Goal: Transaction & Acquisition: Book appointment/travel/reservation

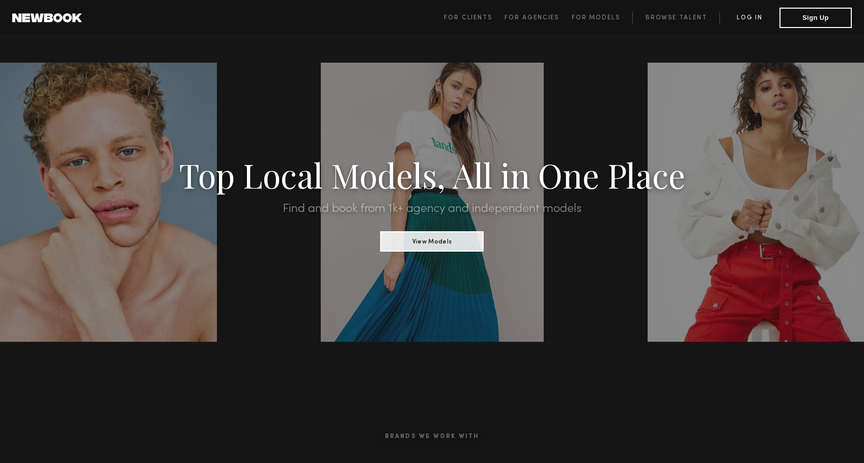
click at [747, 16] on link "Log in" at bounding box center [750, 18] width 60 height 12
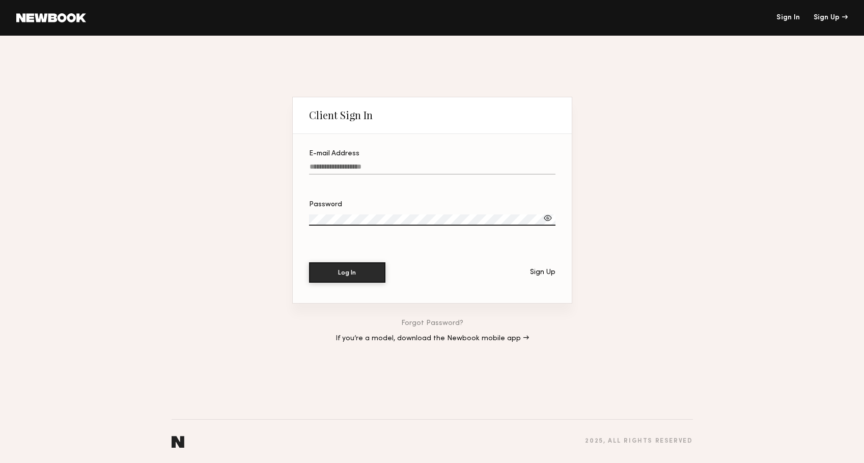
type input "**********"
click at [347, 272] on button "Log In" at bounding box center [347, 272] width 76 height 20
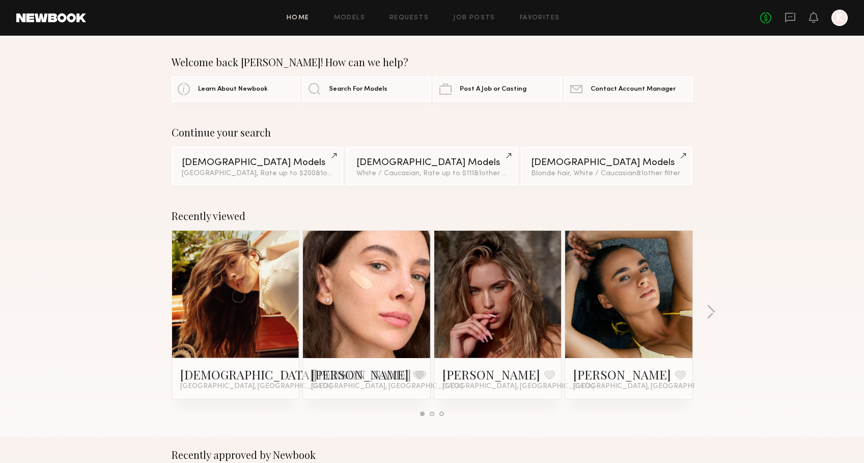
click at [637, 284] on link at bounding box center [629, 294] width 62 height 127
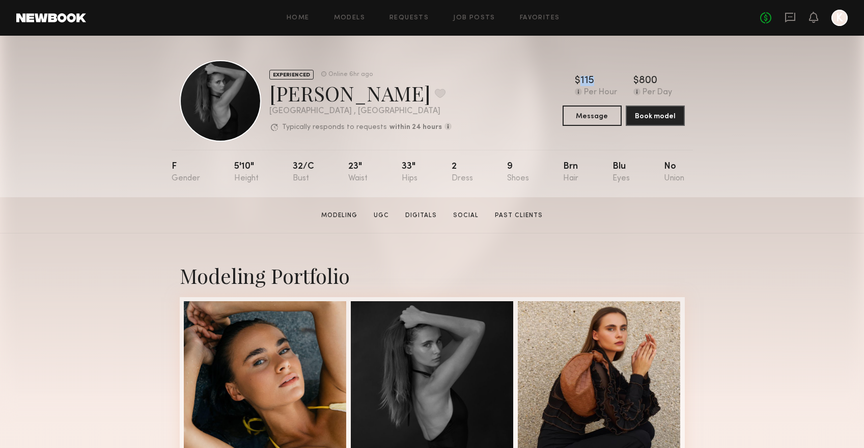
drag, startPoint x: 595, startPoint y: 80, endPoint x: 571, endPoint y: 80, distance: 23.9
click at [571, 80] on div "$ Typical rate set by model. Can vary by project & usage. 115 Per Hour $ Typica…" at bounding box center [624, 86] width 122 height 21
click at [787, 19] on icon at bounding box center [790, 17] width 11 height 11
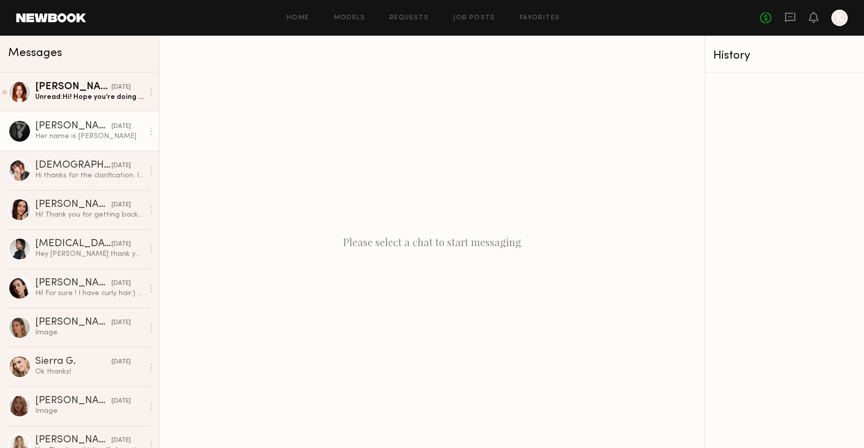
click at [56, 134] on div "Her name is [PERSON_NAME]" at bounding box center [89, 136] width 108 height 10
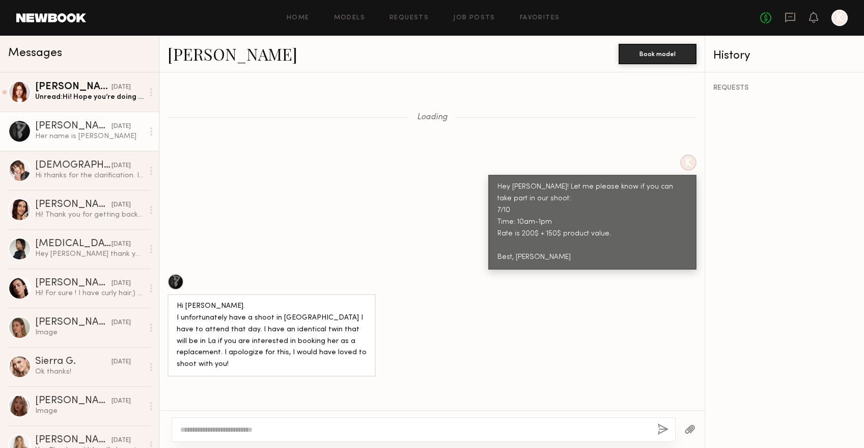
scroll to position [1549, 0]
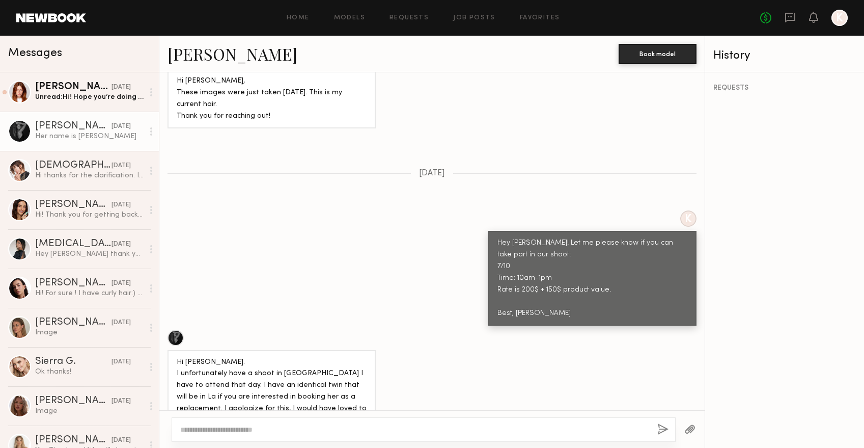
click at [527, 237] on div "Hey [PERSON_NAME]! Let me please know if you can take part in our shoot: 7/10 T…" at bounding box center [593, 278] width 190 height 82
click at [616, 237] on div "Hey [PERSON_NAME]! Let me please know if you can take part in our shoot: 7/10 T…" at bounding box center [593, 278] width 190 height 82
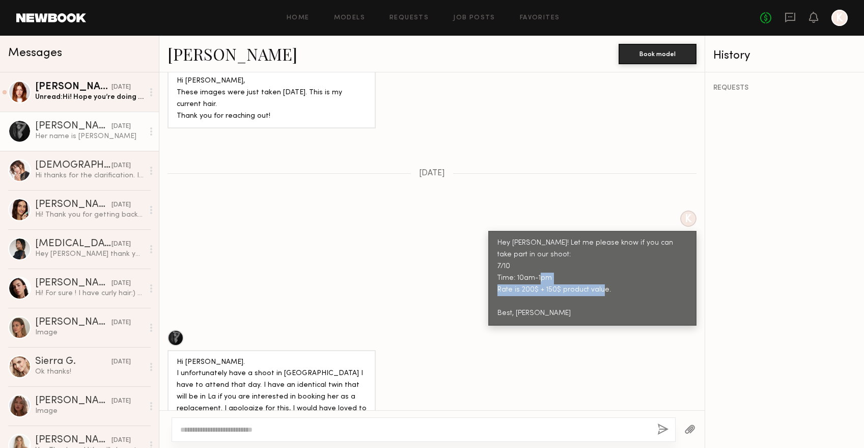
click at [30, 19] on link at bounding box center [51, 17] width 70 height 9
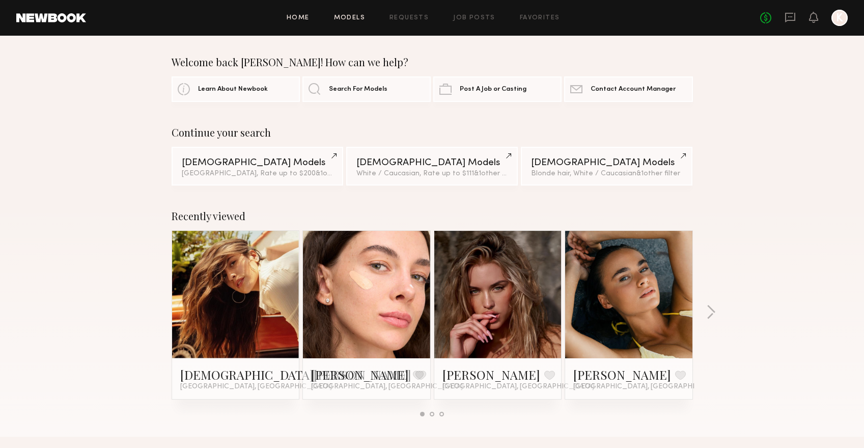
click at [358, 16] on link "Models" at bounding box center [349, 18] width 31 height 7
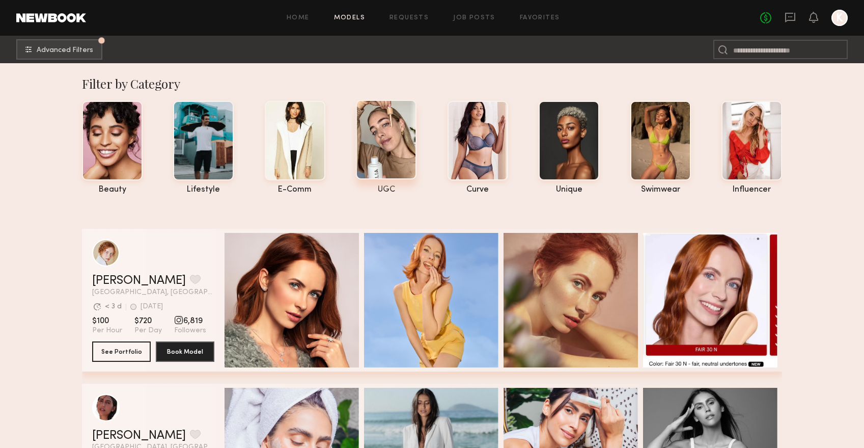
click at [384, 133] on div at bounding box center [386, 139] width 61 height 79
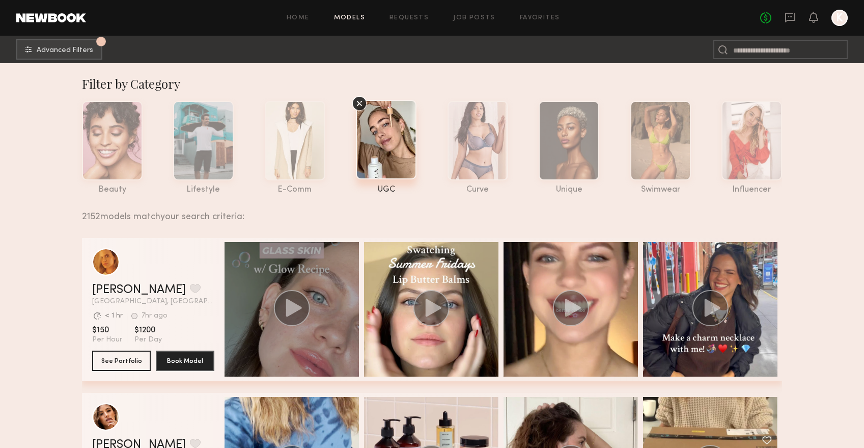
click at [289, 306] on icon "grid" at bounding box center [294, 307] width 16 height 18
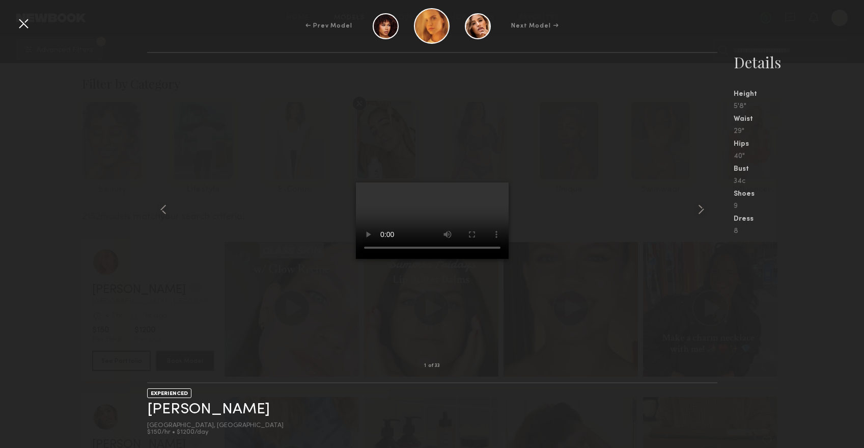
click at [20, 17] on div at bounding box center [23, 23] width 16 height 16
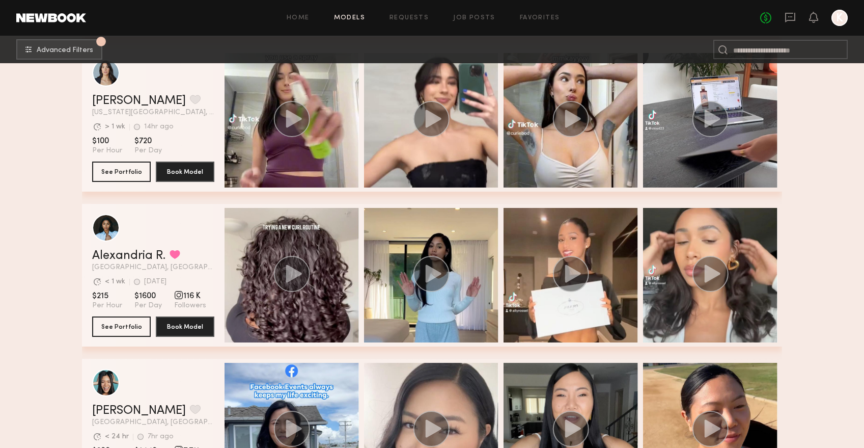
scroll to position [499, 0]
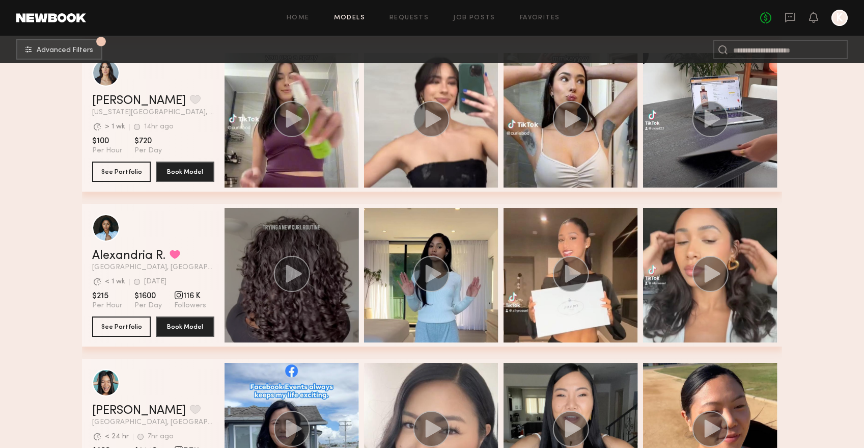
click at [293, 288] on circle "grid" at bounding box center [292, 274] width 36 height 36
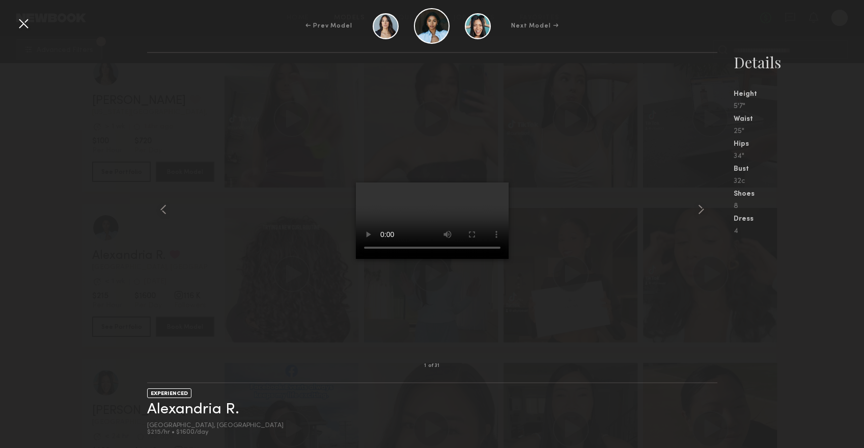
click at [257, 247] on div at bounding box center [432, 209] width 570 height 280
click at [23, 22] on div at bounding box center [23, 23] width 16 height 16
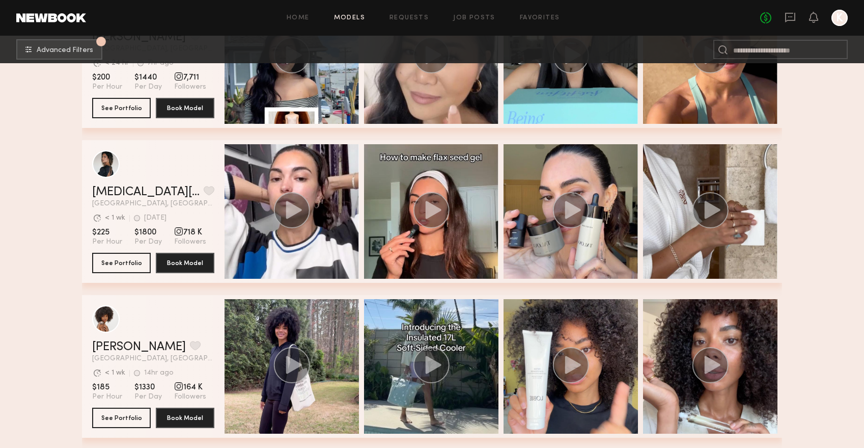
scroll to position [872, 0]
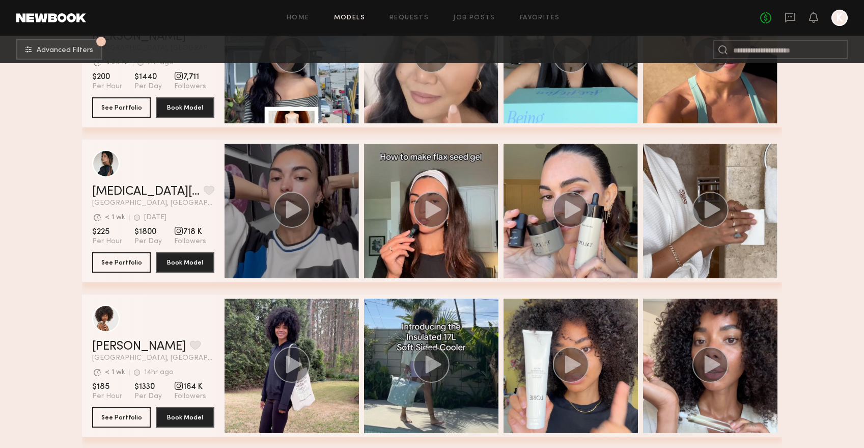
click at [294, 214] on icon "grid" at bounding box center [294, 209] width 16 height 18
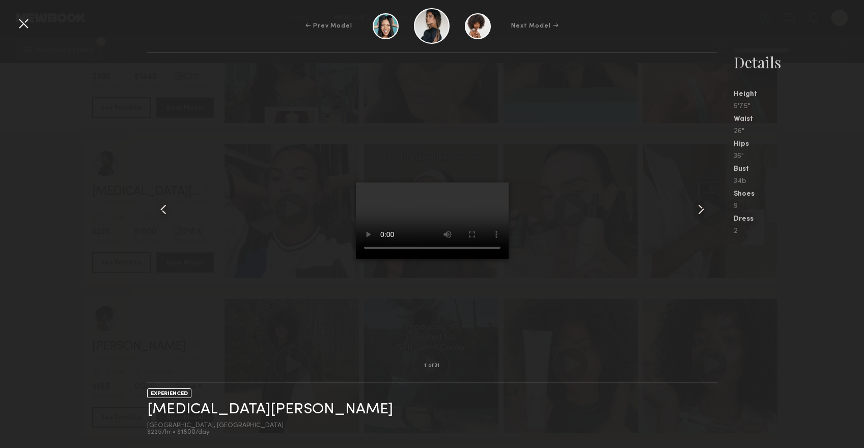
click at [697, 213] on common-icon at bounding box center [701, 209] width 16 height 16
click at [589, 230] on div at bounding box center [432, 209] width 570 height 280
click at [182, 214] on div at bounding box center [432, 209] width 570 height 280
click at [12, 28] on div "← Prev Model Next Model →" at bounding box center [432, 26] width 864 height 36
click at [21, 28] on div at bounding box center [23, 23] width 16 height 16
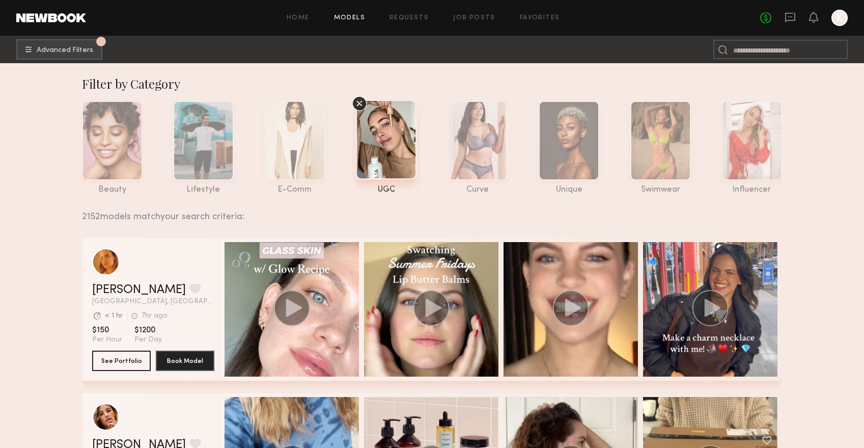
scroll to position [0, 0]
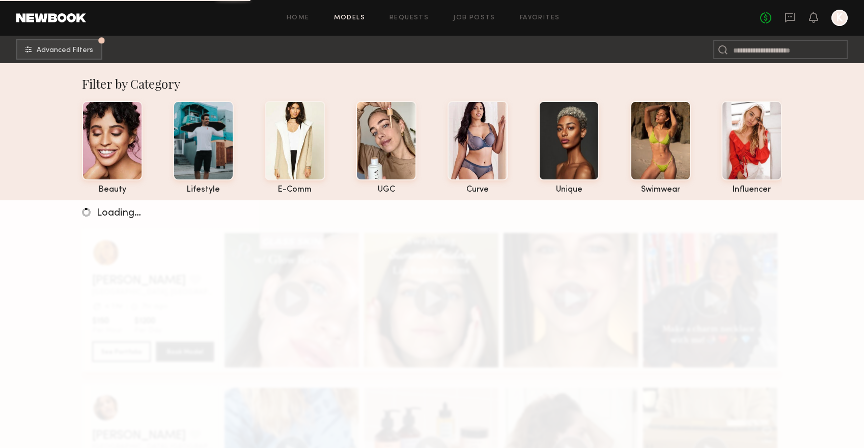
click at [109, 168] on div at bounding box center [112, 139] width 61 height 79
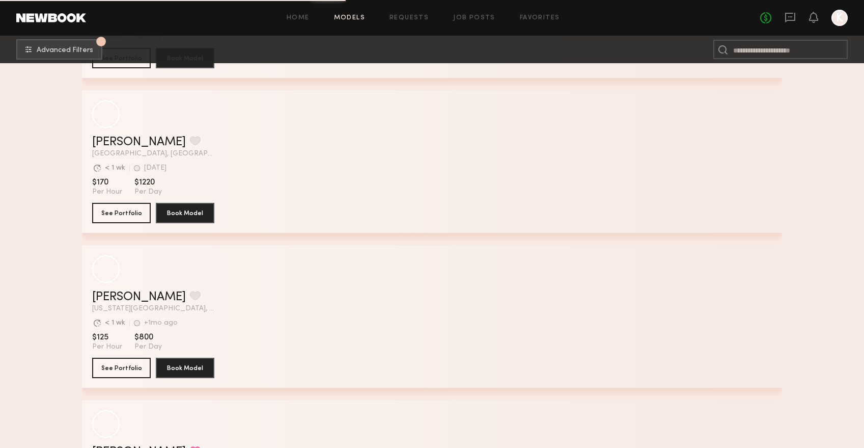
scroll to position [770, 0]
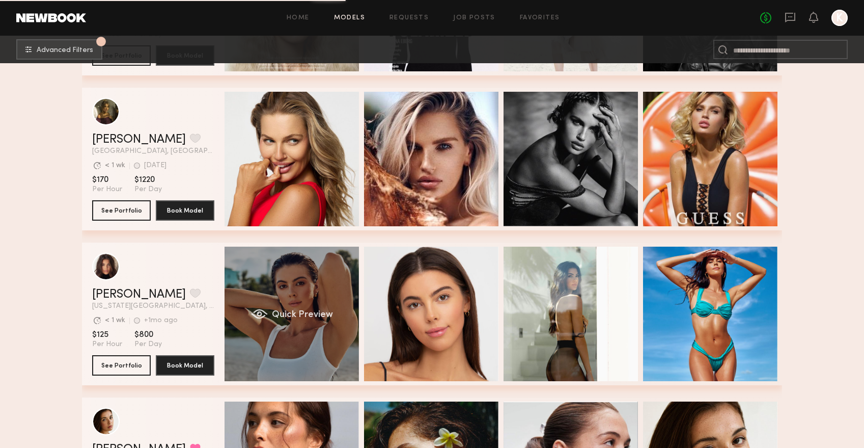
click at [286, 323] on div "Quick Preview" at bounding box center [292, 313] width 134 height 134
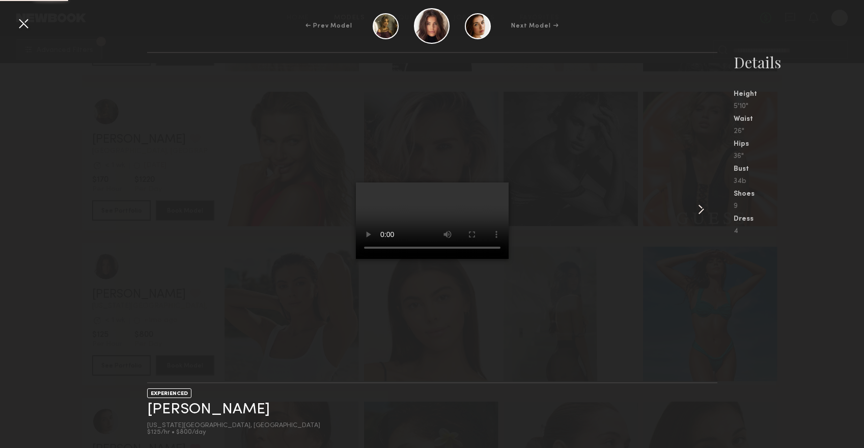
click at [19, 24] on div at bounding box center [23, 23] width 16 height 16
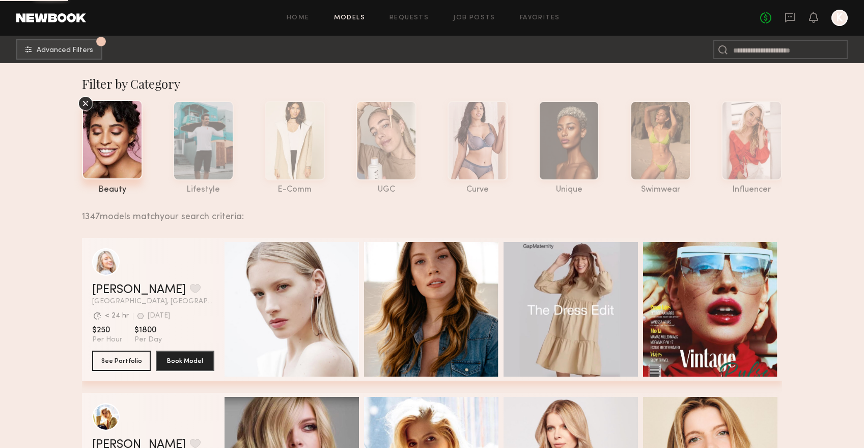
scroll to position [0, 0]
click at [77, 52] on span "Advanced Filters" at bounding box center [65, 49] width 57 height 7
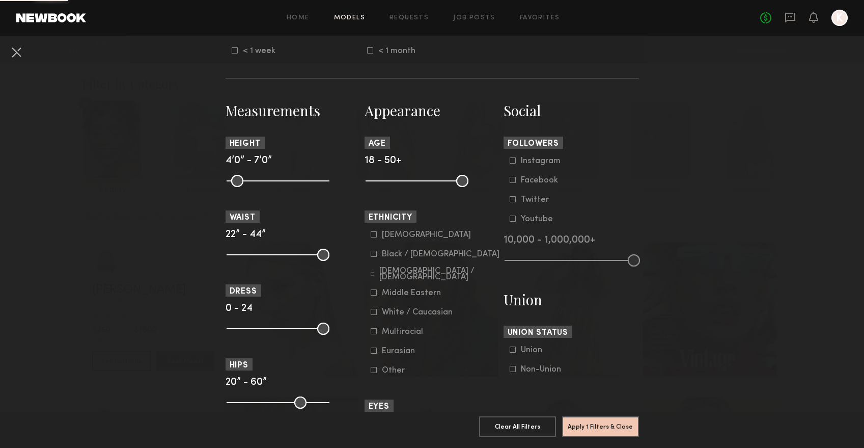
scroll to position [378, 0]
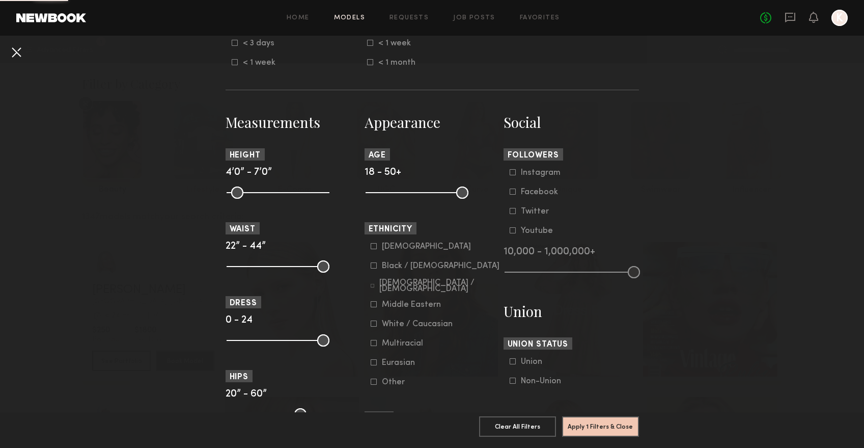
click at [15, 50] on button at bounding box center [16, 52] width 16 height 16
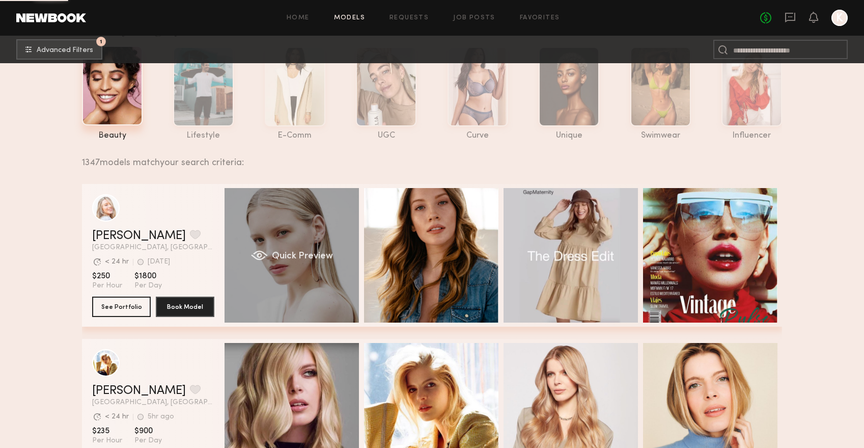
scroll to position [55, 0]
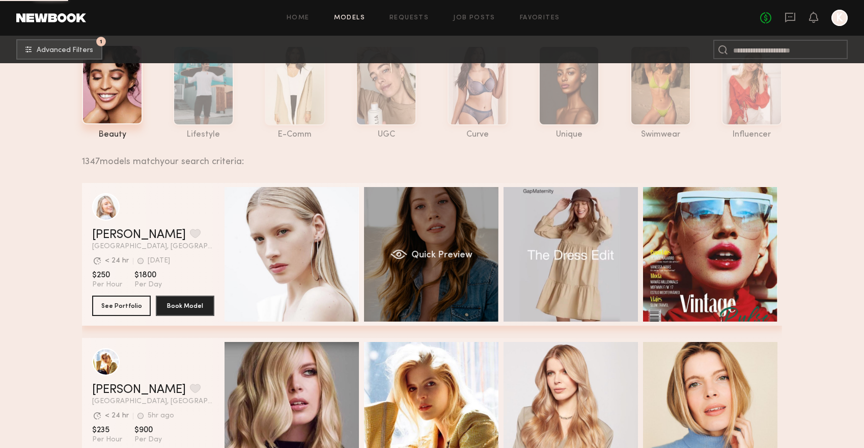
click at [437, 235] on div "Quick Preview" at bounding box center [431, 254] width 134 height 134
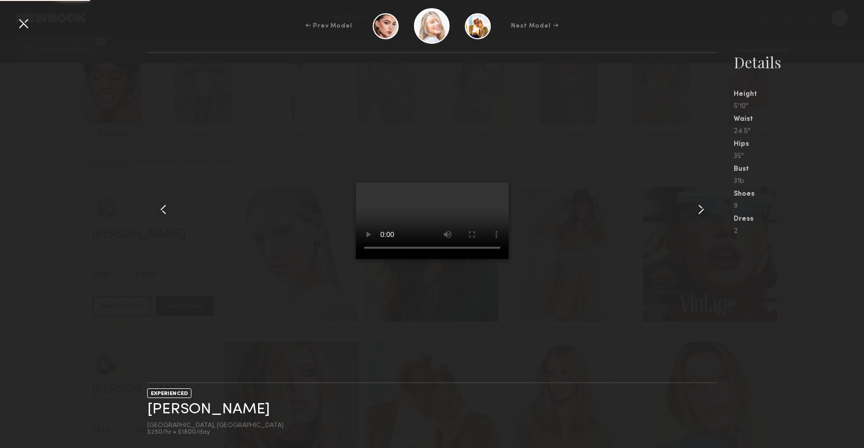
click at [23, 22] on div at bounding box center [23, 23] width 16 height 16
